Goal: Obtain resource: Obtain resource

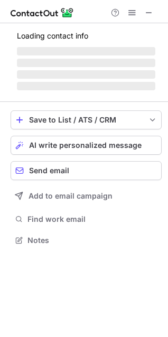
scroll to position [247, 168]
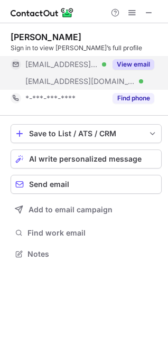
drag, startPoint x: 127, startPoint y: 66, endPoint x: 136, endPoint y: 70, distance: 9.9
click at [128, 66] on button "View email" at bounding box center [133, 64] width 42 height 11
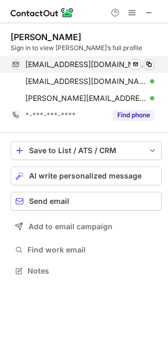
scroll to position [264, 168]
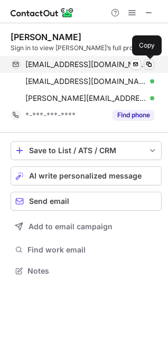
click at [150, 59] on button at bounding box center [149, 64] width 11 height 11
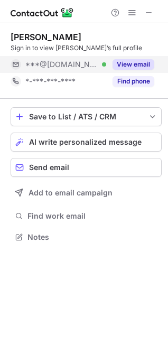
scroll to position [230, 168]
click at [130, 61] on button "View email" at bounding box center [133, 64] width 42 height 11
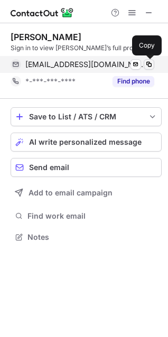
click at [150, 60] on span at bounding box center [149, 64] width 8 height 8
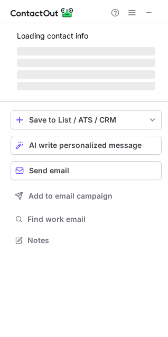
scroll to position [230, 168]
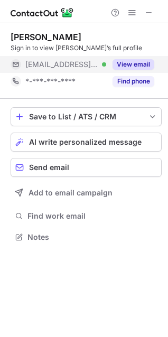
click at [139, 64] on button "View email" at bounding box center [133, 64] width 42 height 11
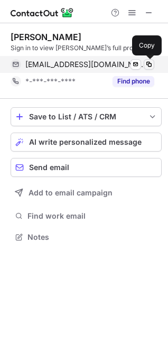
click at [152, 62] on span at bounding box center [149, 64] width 8 height 8
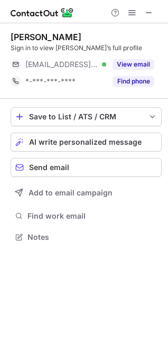
scroll to position [230, 168]
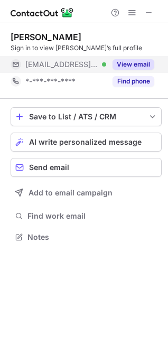
drag, startPoint x: 133, startPoint y: 64, endPoint x: 132, endPoint y: 71, distance: 6.9
click at [133, 65] on button "View email" at bounding box center [133, 64] width 42 height 11
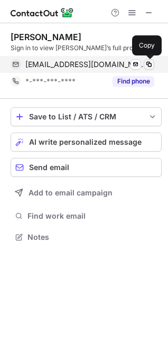
click at [148, 63] on span at bounding box center [149, 64] width 8 height 8
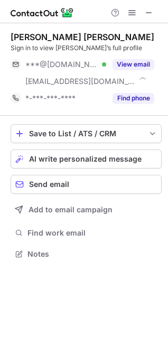
scroll to position [247, 168]
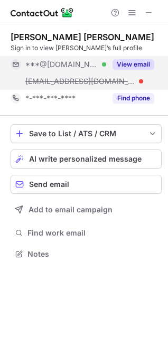
click at [142, 58] on div "View email" at bounding box center [130, 64] width 48 height 17
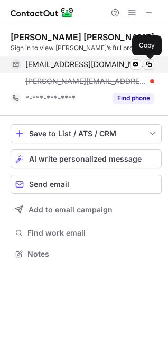
click at [152, 63] on span at bounding box center [149, 64] width 8 height 8
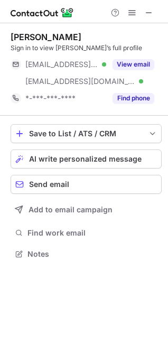
scroll to position [247, 168]
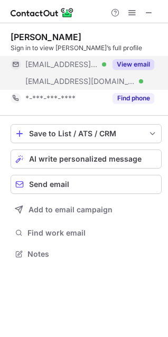
click at [138, 60] on button "View email" at bounding box center [133, 64] width 42 height 11
